Goal: Navigation & Orientation: Understand site structure

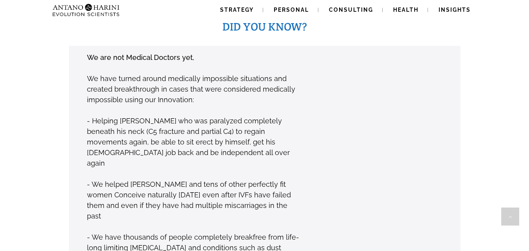
scroll to position [605, 0]
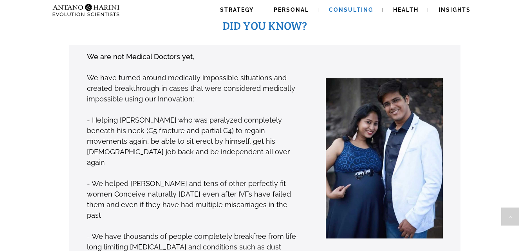
click at [343, 12] on span "Consulting" at bounding box center [351, 10] width 44 height 6
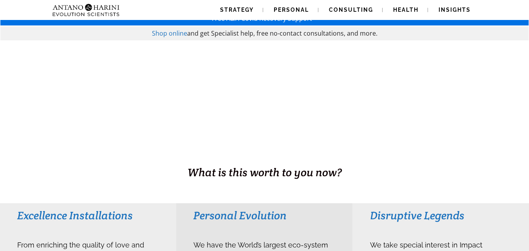
scroll to position [0, 0]
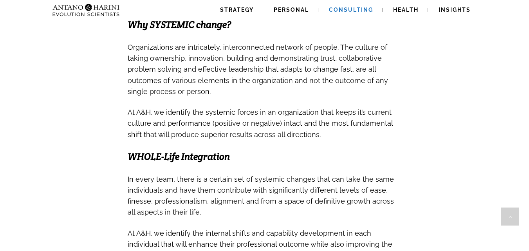
scroll to position [290, 0]
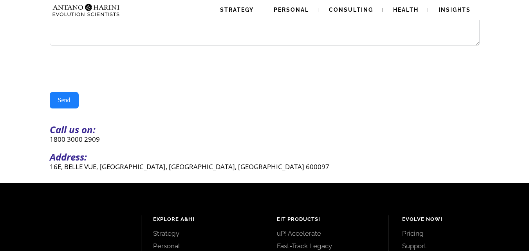
scroll to position [155, 0]
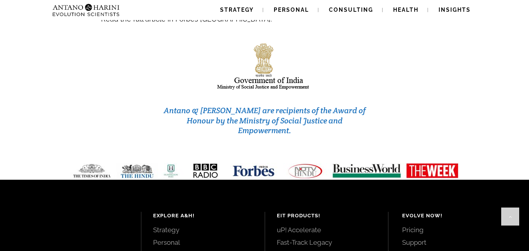
scroll to position [3327, 0]
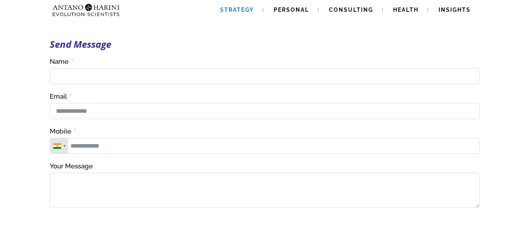
click at [239, 12] on span "Strategy" at bounding box center [237, 10] width 34 height 6
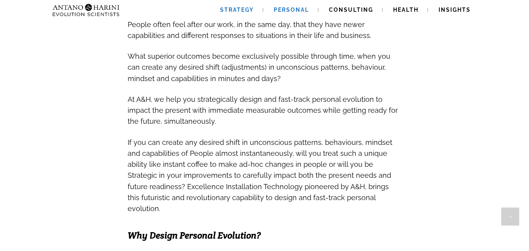
scroll to position [309, 0]
click at [293, 12] on span "Personal" at bounding box center [291, 10] width 35 height 6
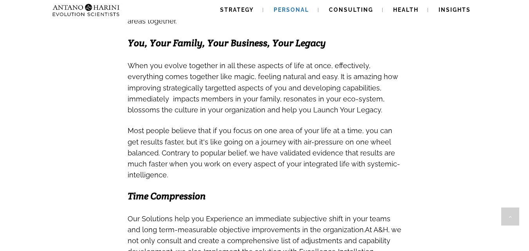
scroll to position [319, 0]
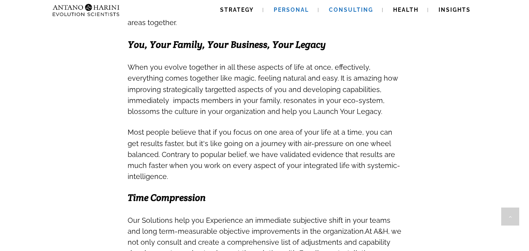
click at [350, 12] on span "Consulting" at bounding box center [351, 10] width 44 height 6
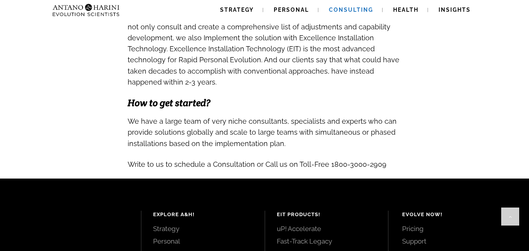
scroll to position [801, 0]
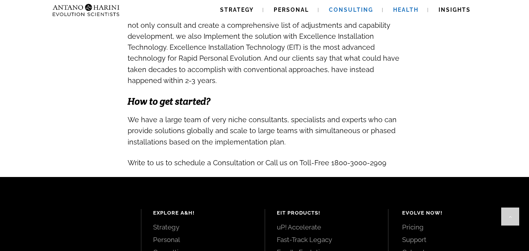
click at [404, 11] on span "Health" at bounding box center [405, 10] width 25 height 6
